Goal: Check status: Check status

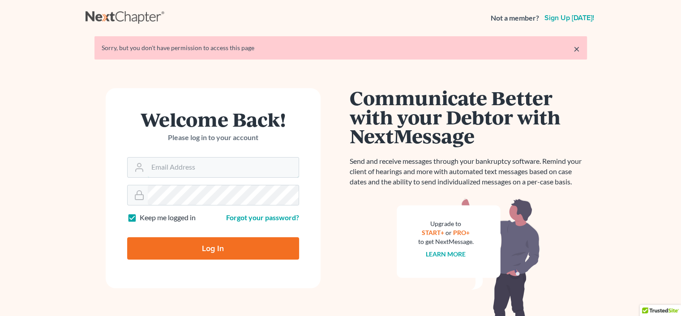
type input "[PERSON_NAME][EMAIL_ADDRESS][DOMAIN_NAME]"
click at [202, 248] on input "Log In" at bounding box center [213, 248] width 172 height 22
type input "Thinking..."
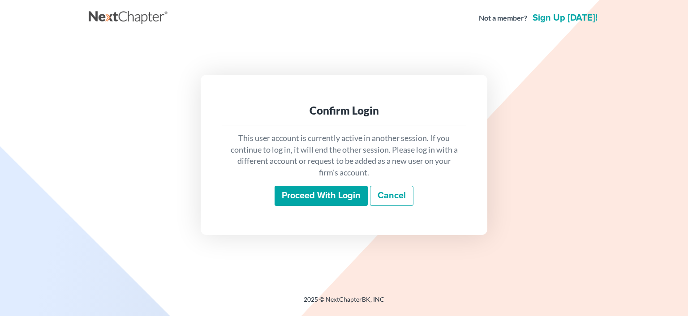
click at [299, 198] on input "Proceed with login" at bounding box center [321, 196] width 93 height 21
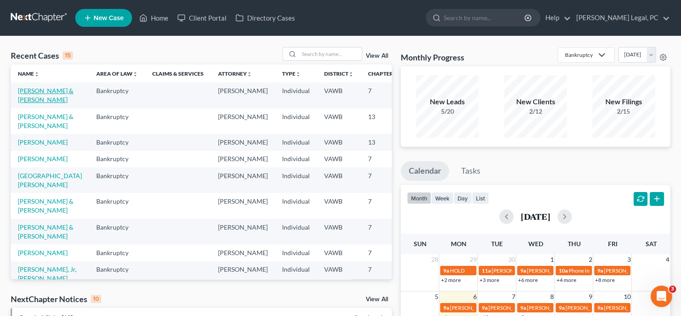
click at [22, 104] on link "Lampkins, Michael & Meghean" at bounding box center [46, 95] width 56 height 17
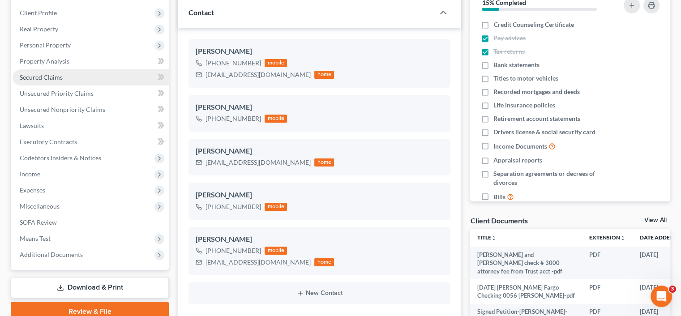
scroll to position [179, 0]
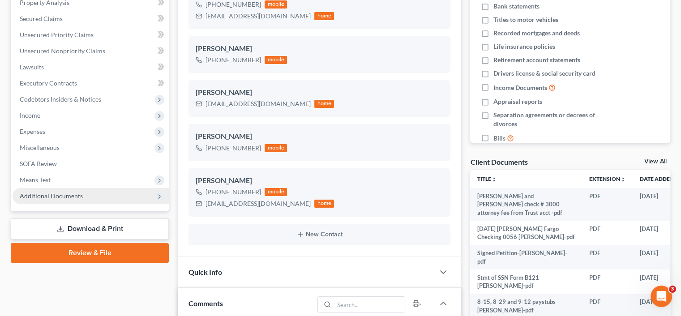
click at [145, 196] on span "Additional Documents" at bounding box center [91, 196] width 156 height 16
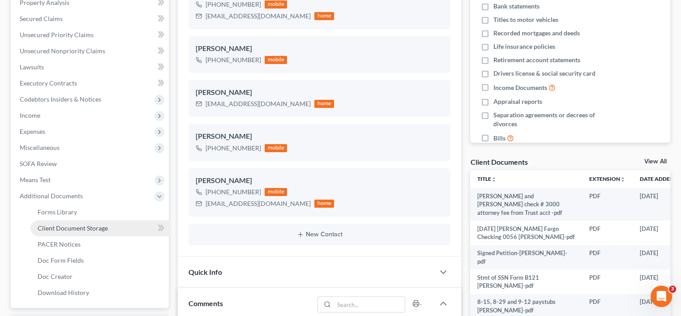
click at [61, 229] on span "Client Document Storage" at bounding box center [73, 228] width 70 height 8
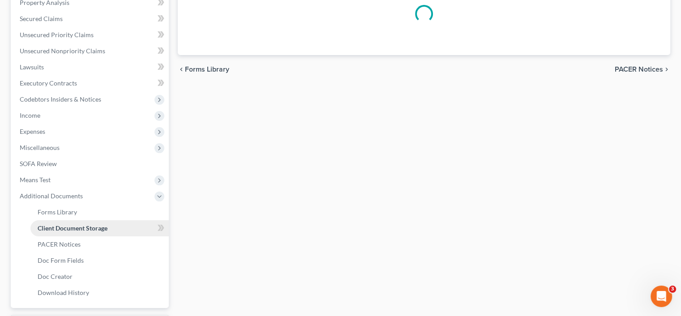
scroll to position [70, 0]
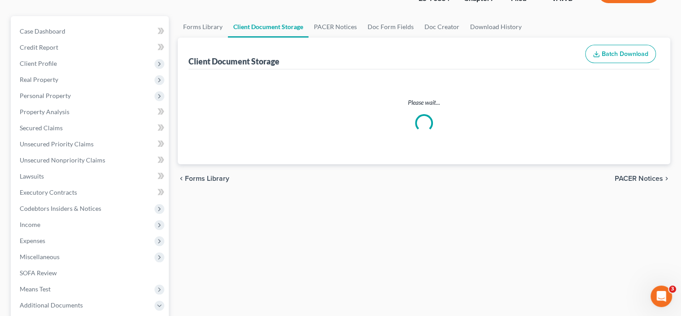
select select "0"
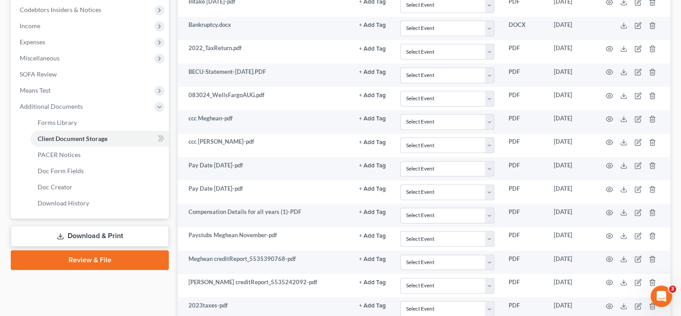
scroll to position [314, 0]
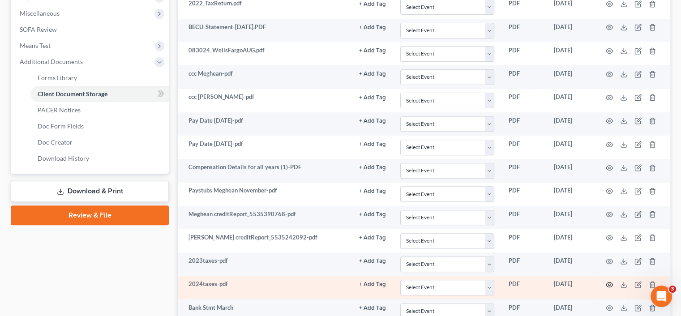
click at [609, 282] on icon "button" at bounding box center [609, 284] width 7 height 7
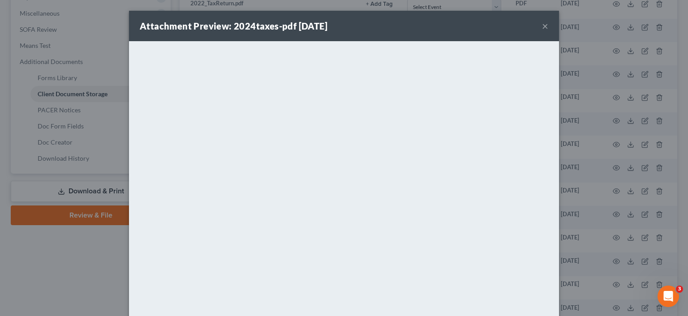
click at [545, 25] on button "×" at bounding box center [545, 26] width 6 height 11
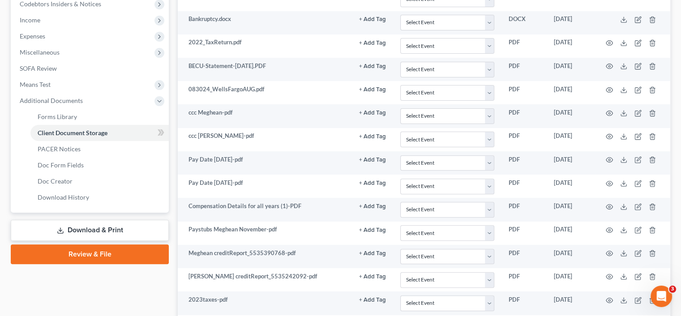
scroll to position [205, 0]
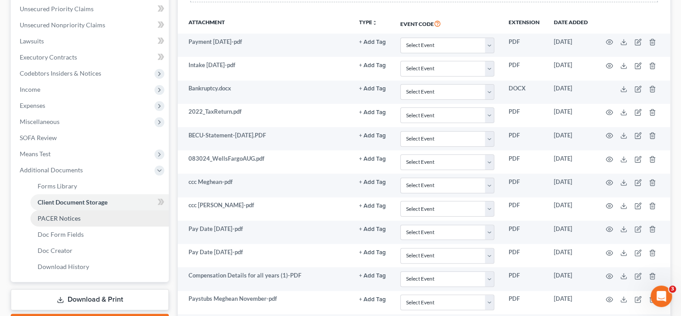
click at [65, 213] on link "PACER Notices" at bounding box center [99, 219] width 138 height 16
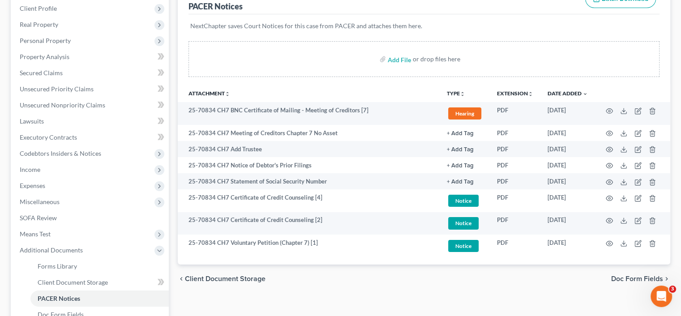
scroll to position [179, 0]
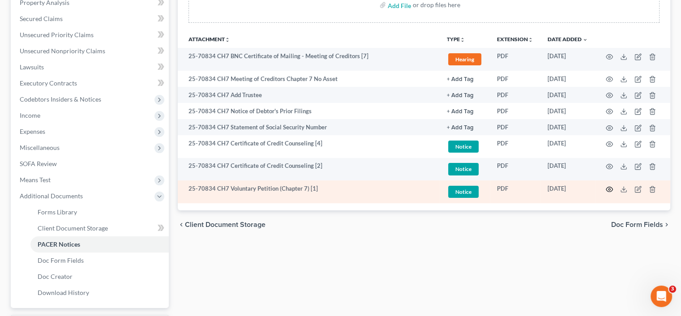
click at [608, 190] on icon "button" at bounding box center [609, 189] width 7 height 7
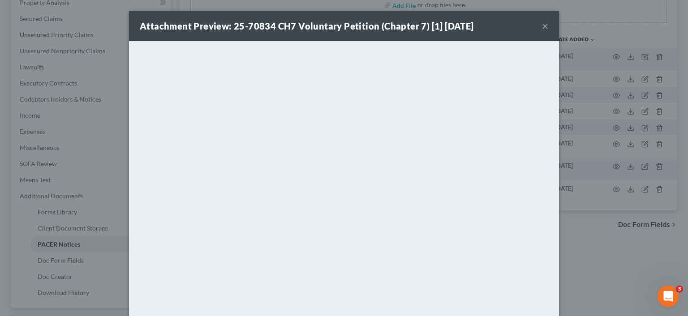
click at [542, 26] on button "×" at bounding box center [545, 26] width 6 height 11
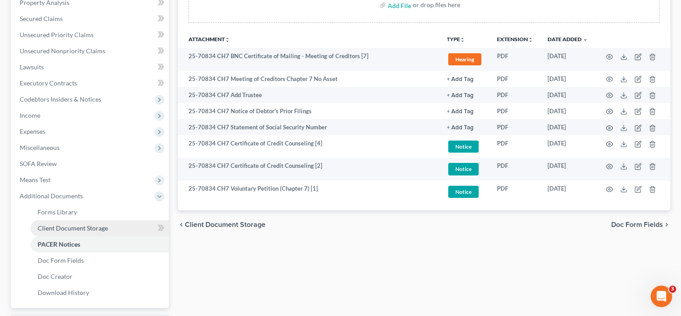
click at [43, 227] on span "Client Document Storage" at bounding box center [73, 228] width 70 height 8
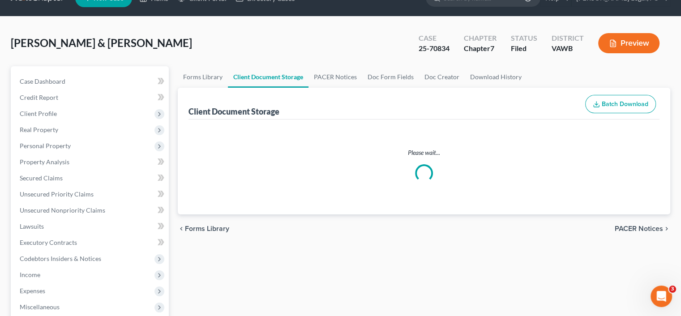
scroll to position [1, 0]
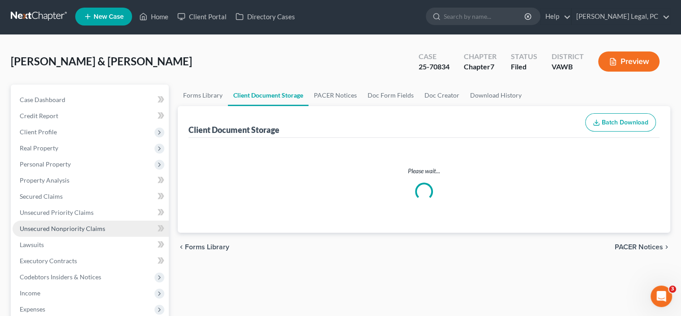
select select "0"
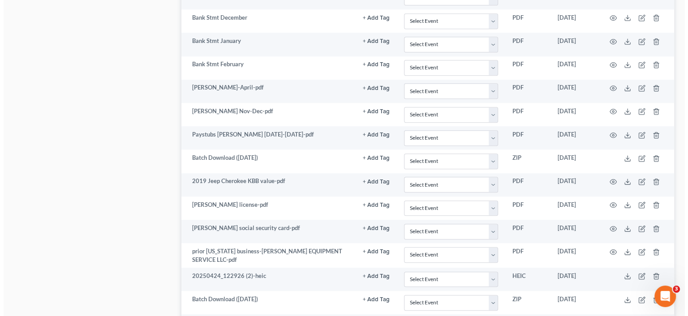
scroll to position [672, 0]
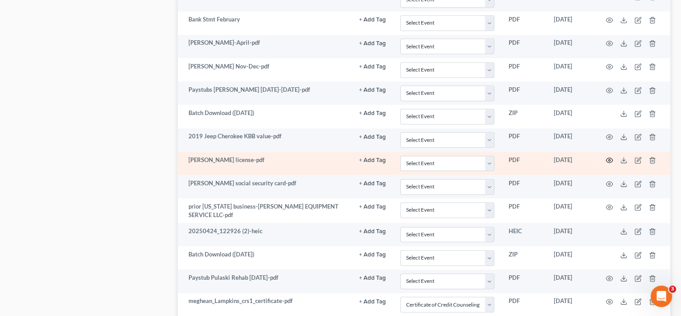
click at [609, 157] on icon "button" at bounding box center [609, 160] width 7 height 7
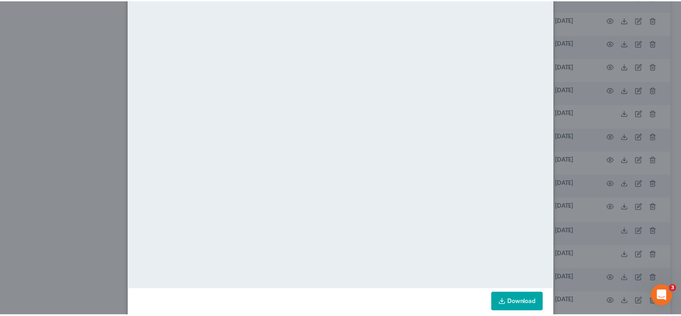
scroll to position [0, 0]
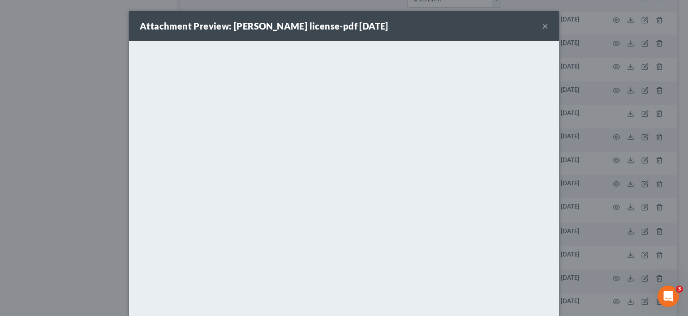
click at [543, 23] on button "×" at bounding box center [545, 26] width 6 height 11
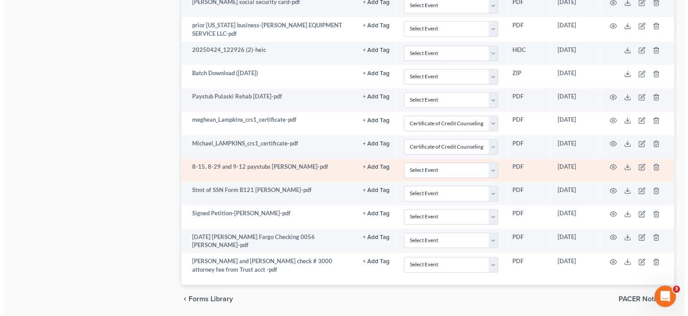
scroll to position [832, 0]
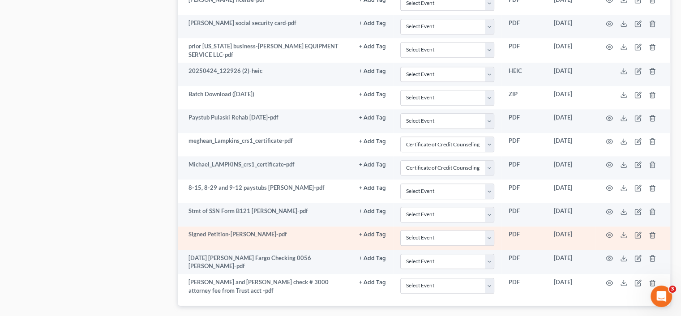
click at [208, 229] on td "Signed Petition-[PERSON_NAME]-pdf" at bounding box center [265, 238] width 174 height 23
click at [608, 232] on icon "button" at bounding box center [609, 235] width 7 height 7
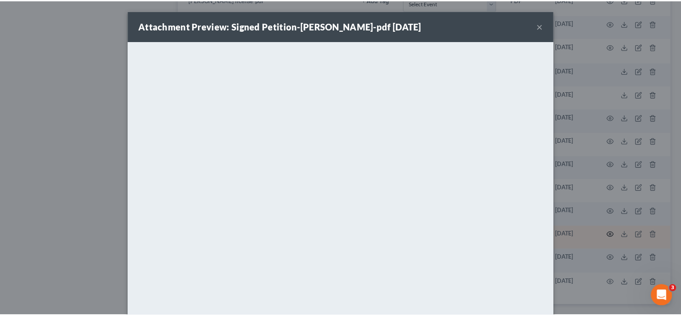
scroll to position [59, 0]
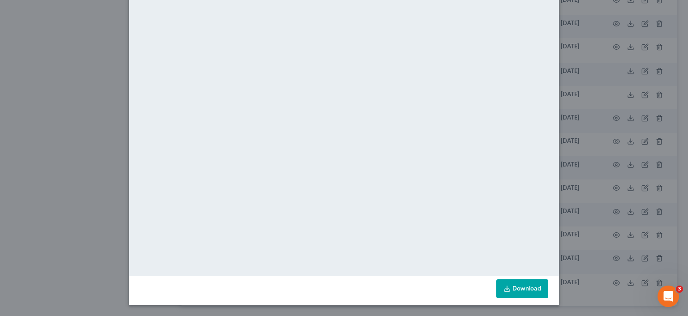
drag, startPoint x: 558, startPoint y: 8, endPoint x: 555, endPoint y: 17, distance: 10.1
click at [559, 16] on div "Attachment Preview: Signed Petition-Lampkins-pdf 09/17/2025 × <object ng-attr-d…" at bounding box center [344, 158] width 688 height 316
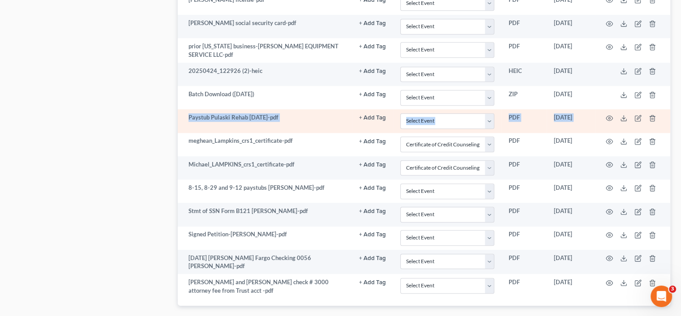
drag, startPoint x: 606, startPoint y: 100, endPoint x: 605, endPoint y: 116, distance: 16.2
click at [611, 115] on icon "button" at bounding box center [609, 118] width 7 height 7
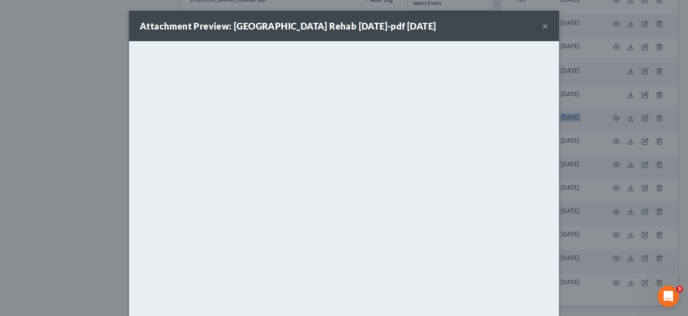
click at [542, 25] on button "×" at bounding box center [545, 26] width 6 height 11
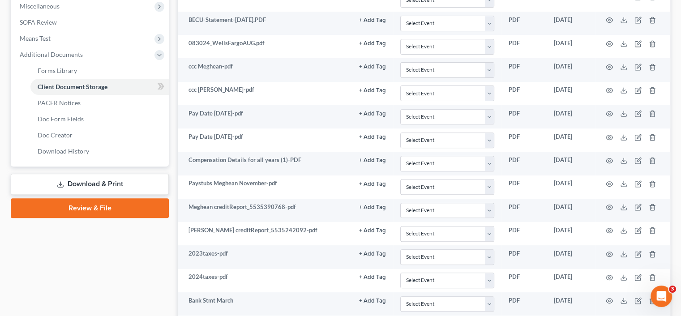
scroll to position [250, 0]
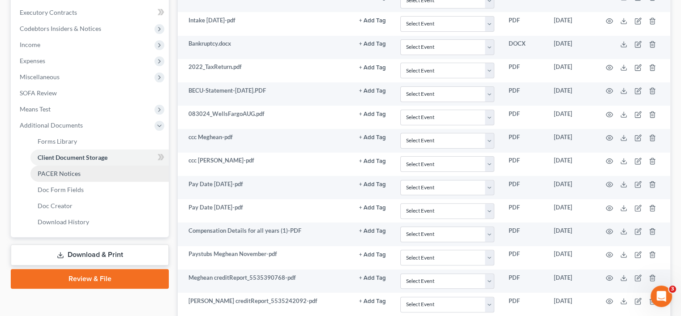
click at [73, 170] on span "PACER Notices" at bounding box center [59, 174] width 43 height 8
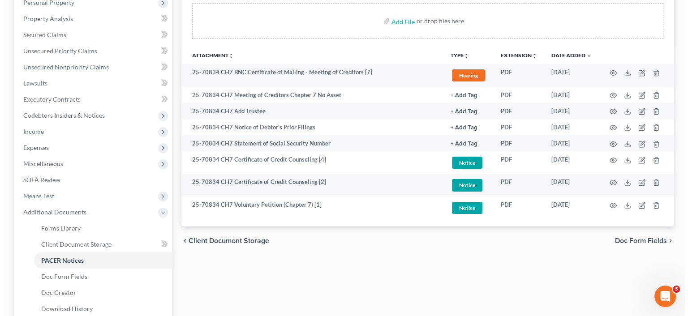
scroll to position [179, 0]
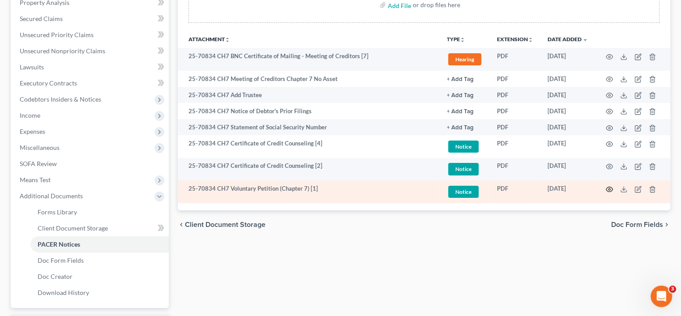
click at [609, 190] on icon "button" at bounding box center [609, 189] width 7 height 7
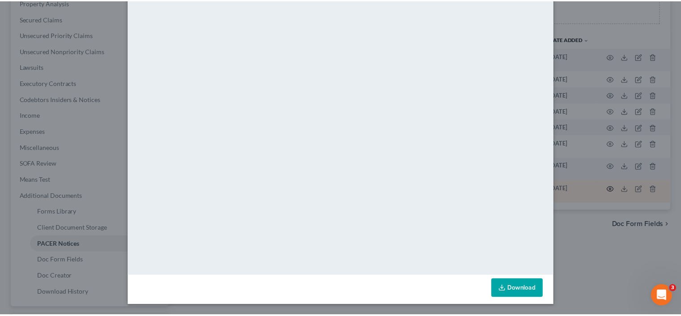
scroll to position [59, 0]
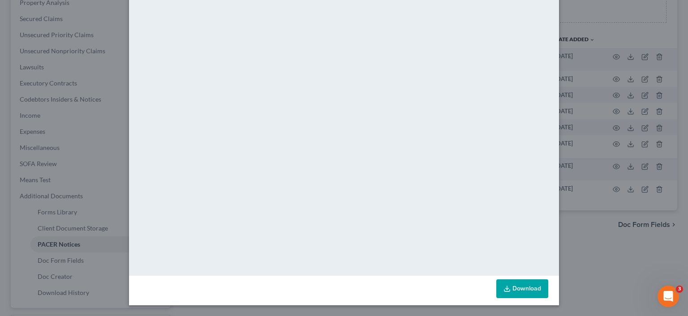
drag, startPoint x: 573, startPoint y: 184, endPoint x: 574, endPoint y: 175, distance: 9.1
click at [574, 177] on div "Attachment Preview: 25-70834 CH7 Voluntary Petition (Chapter 7) [1] 09/17/2025 …" at bounding box center [344, 158] width 688 height 316
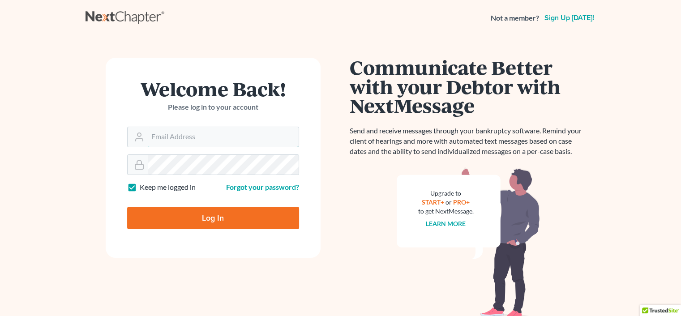
type input "[PERSON_NAME][EMAIL_ADDRESS][DOMAIN_NAME]"
click at [213, 222] on input "Log In" at bounding box center [213, 218] width 172 height 22
type input "Thinking..."
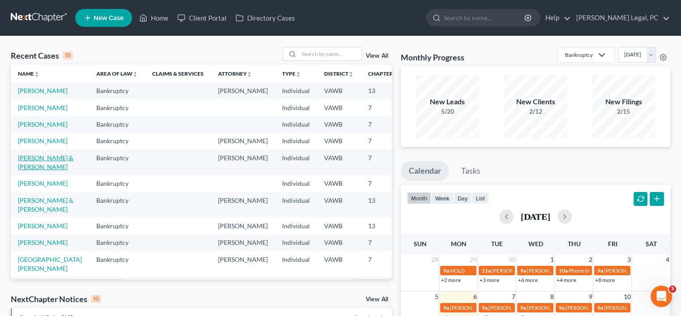
click at [33, 171] on link "[PERSON_NAME] & [PERSON_NAME]" at bounding box center [46, 162] width 56 height 17
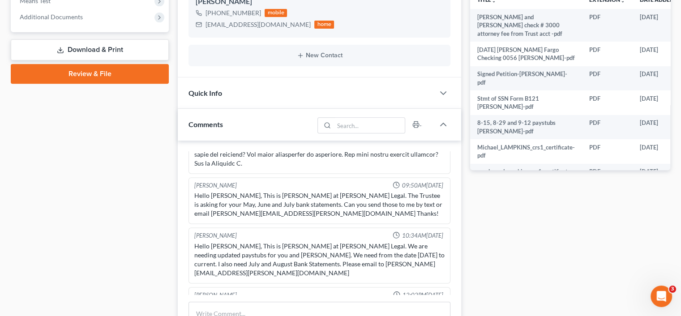
scroll to position [1281, 0]
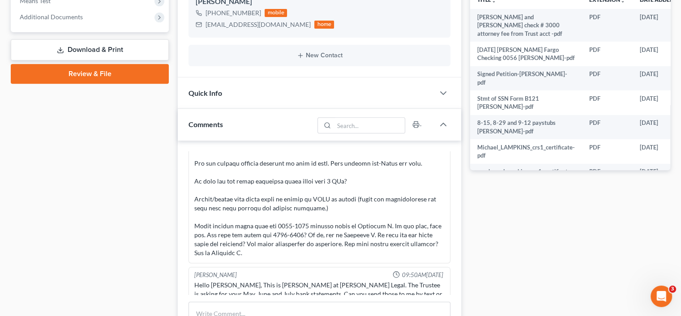
click at [384, 211] on div at bounding box center [319, 25] width 250 height 466
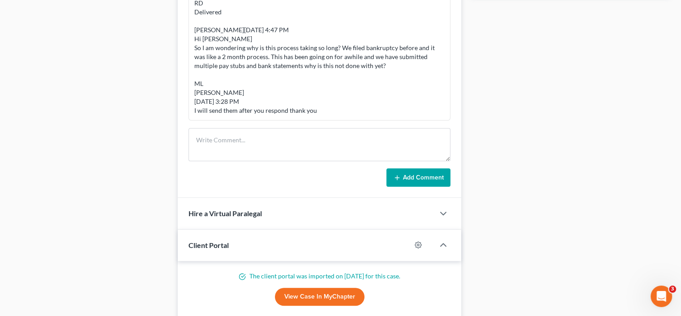
scroll to position [538, 0]
